Goal: Task Accomplishment & Management: Manage account settings

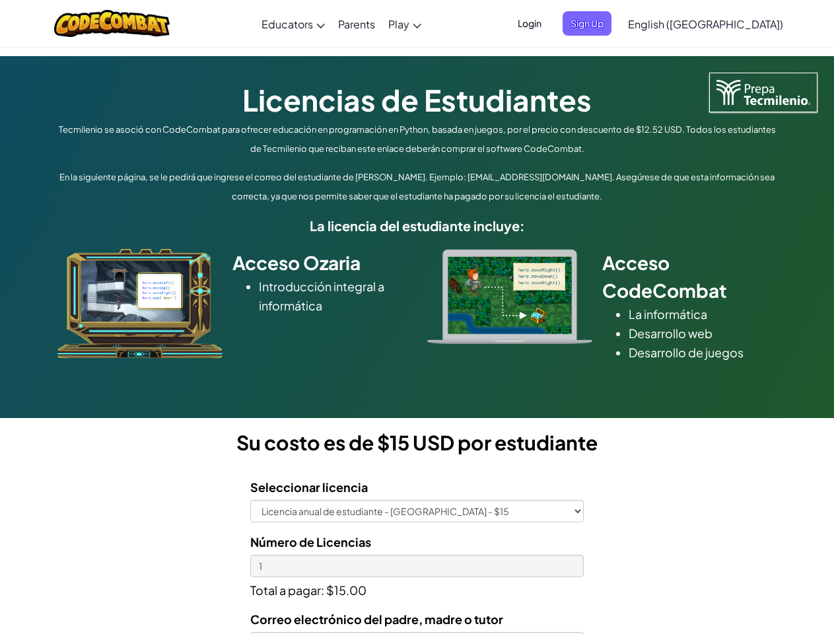
click at [417, 317] on div at bounding box center [509, 296] width 185 height 95
click at [549, 23] on span "Login" at bounding box center [530, 23] width 40 height 24
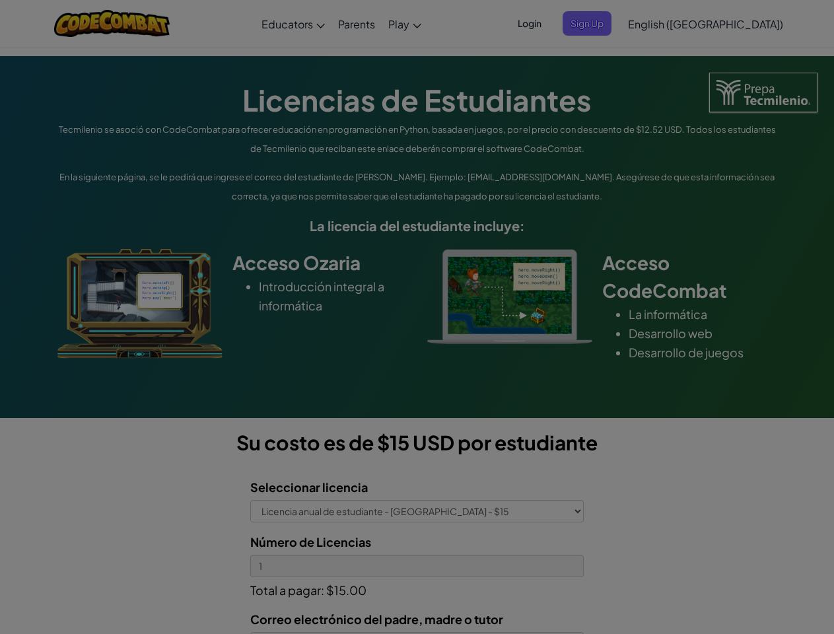
click at [609, 23] on div at bounding box center [417, 317] width 834 height 634
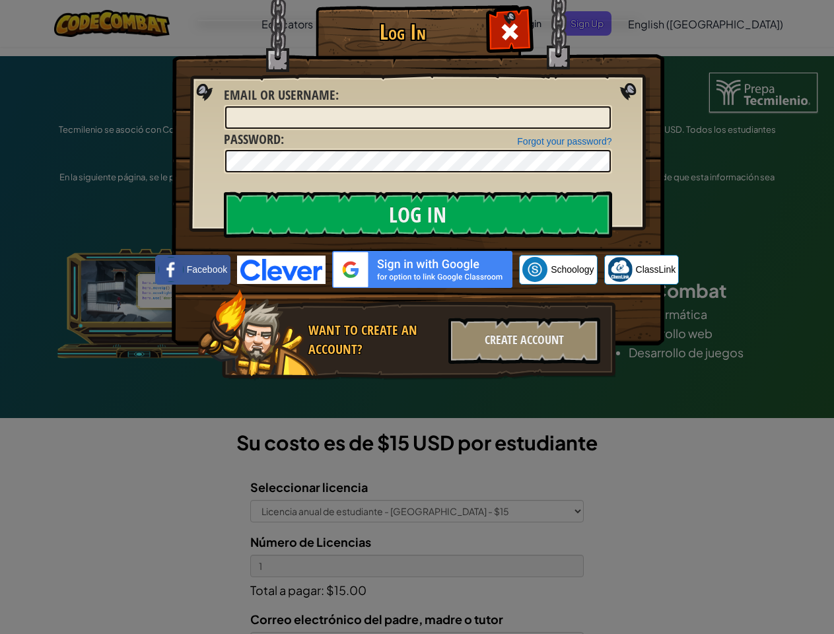
click at [668, 23] on div "Log In Unknown Error Email or Username : Forgot your password? Password : Log I…" at bounding box center [417, 317] width 834 height 634
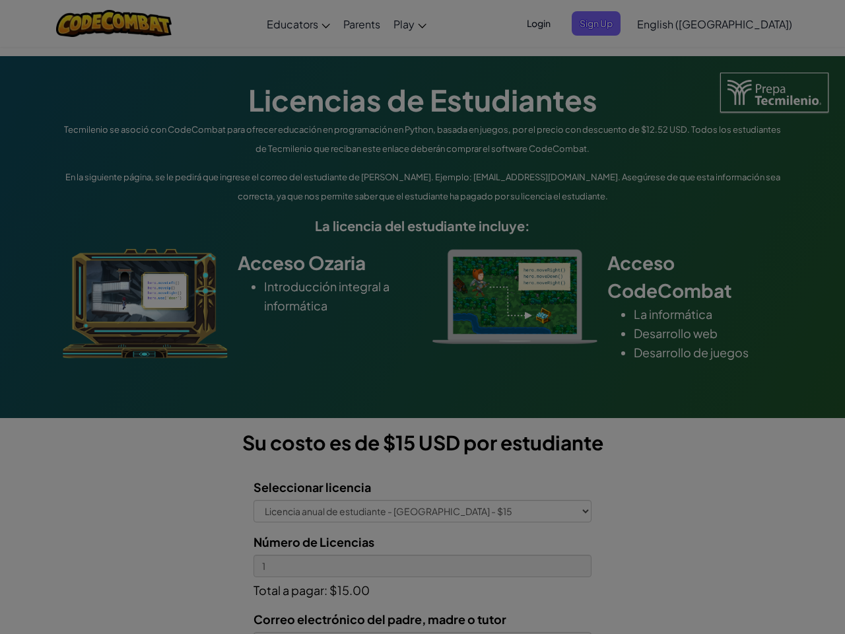
click at [668, 23] on div "Log In Unknown Error Email or Username : Forgot your password? Password : Log I…" at bounding box center [422, 317] width 845 height 634
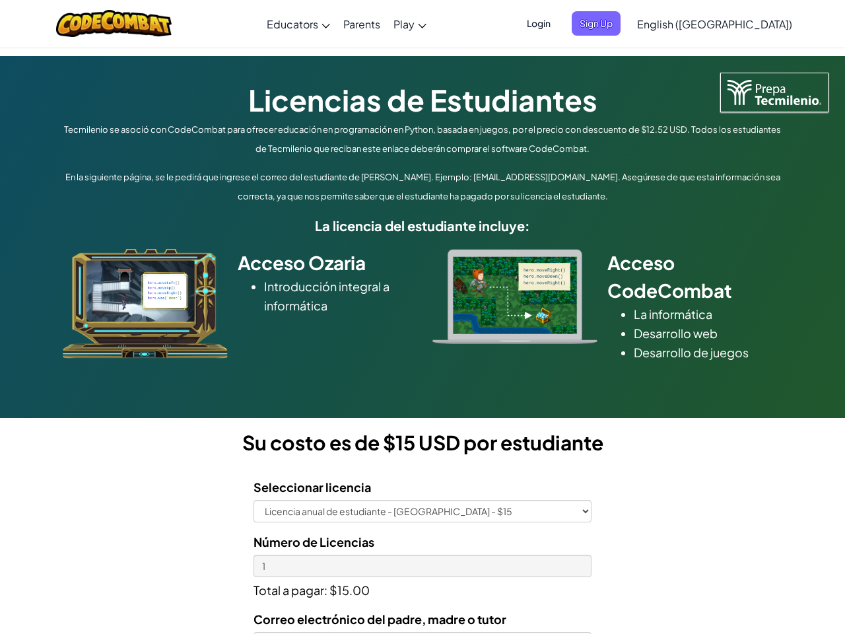
click at [738, 24] on div at bounding box center [422, 317] width 845 height 634
